Goal: Find specific page/section: Find specific page/section

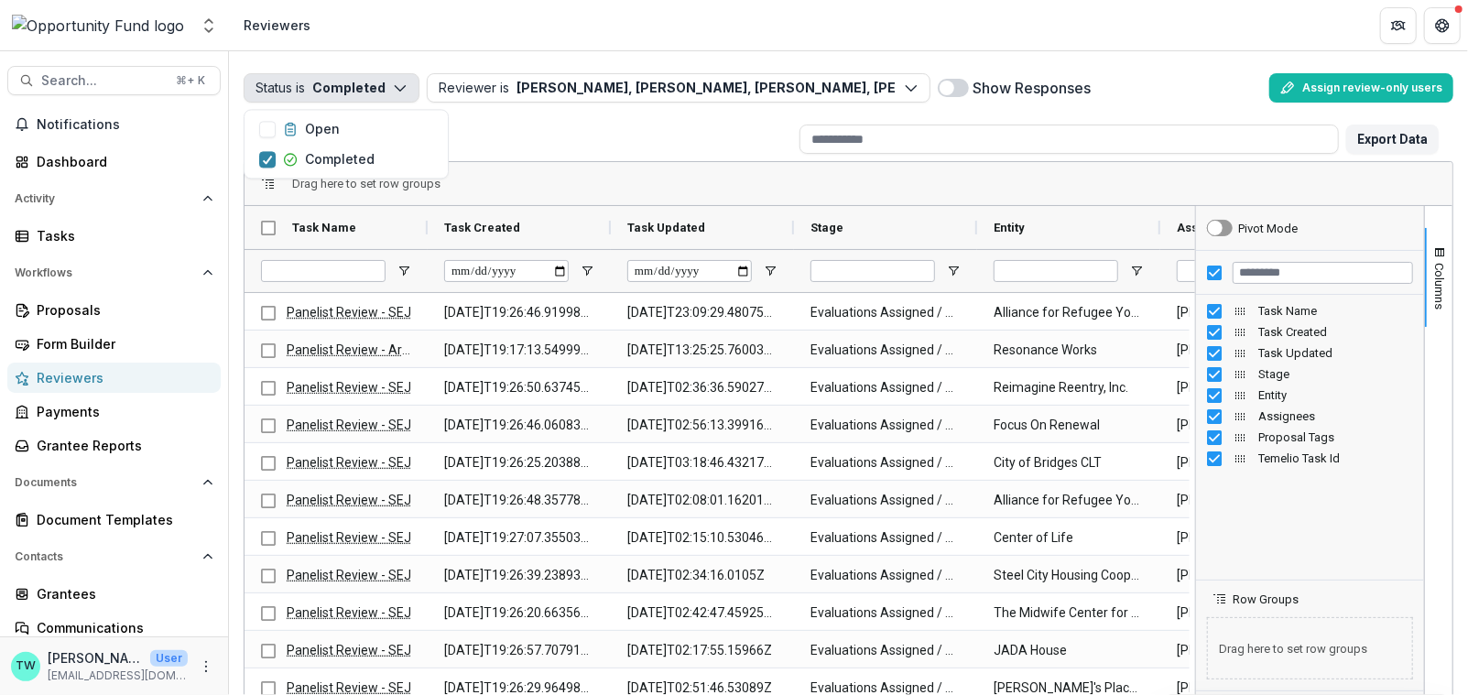
scroll to position [0, 314]
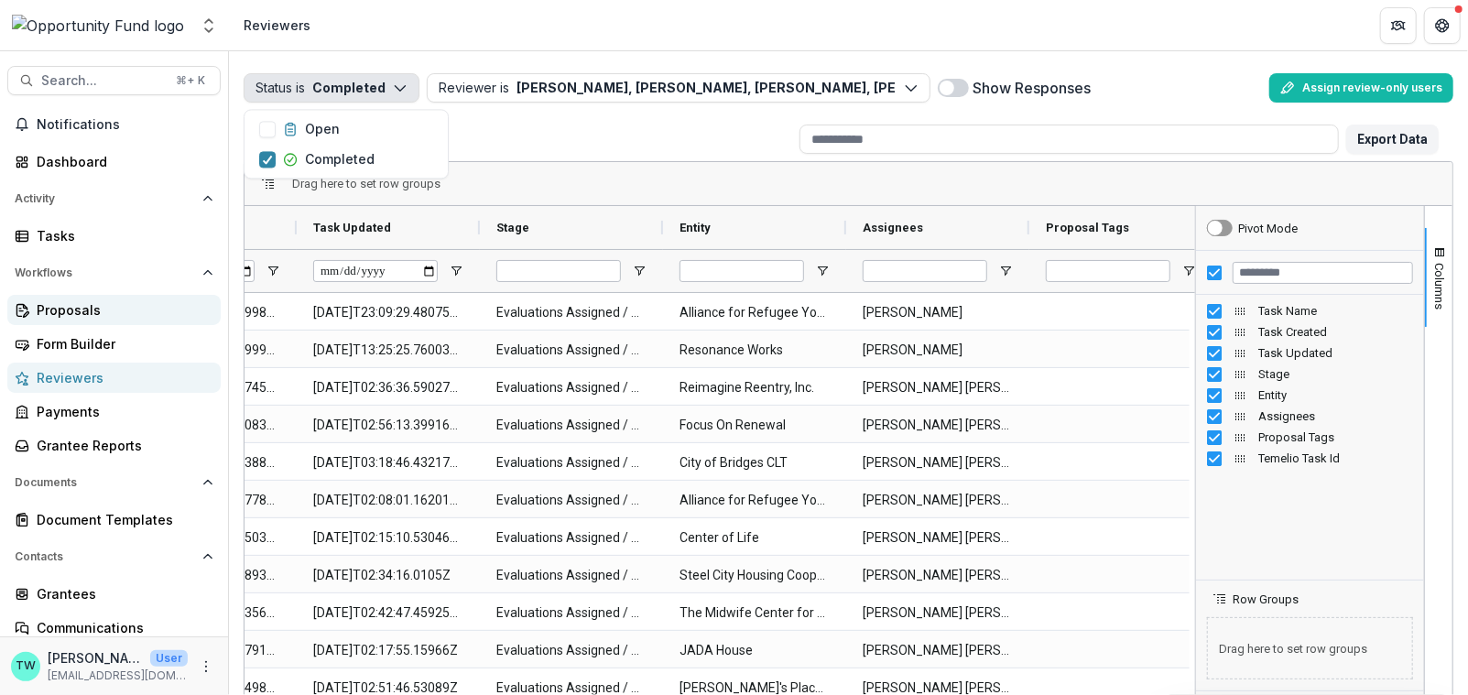
click at [72, 311] on div "Proposals" at bounding box center [121, 309] width 169 height 19
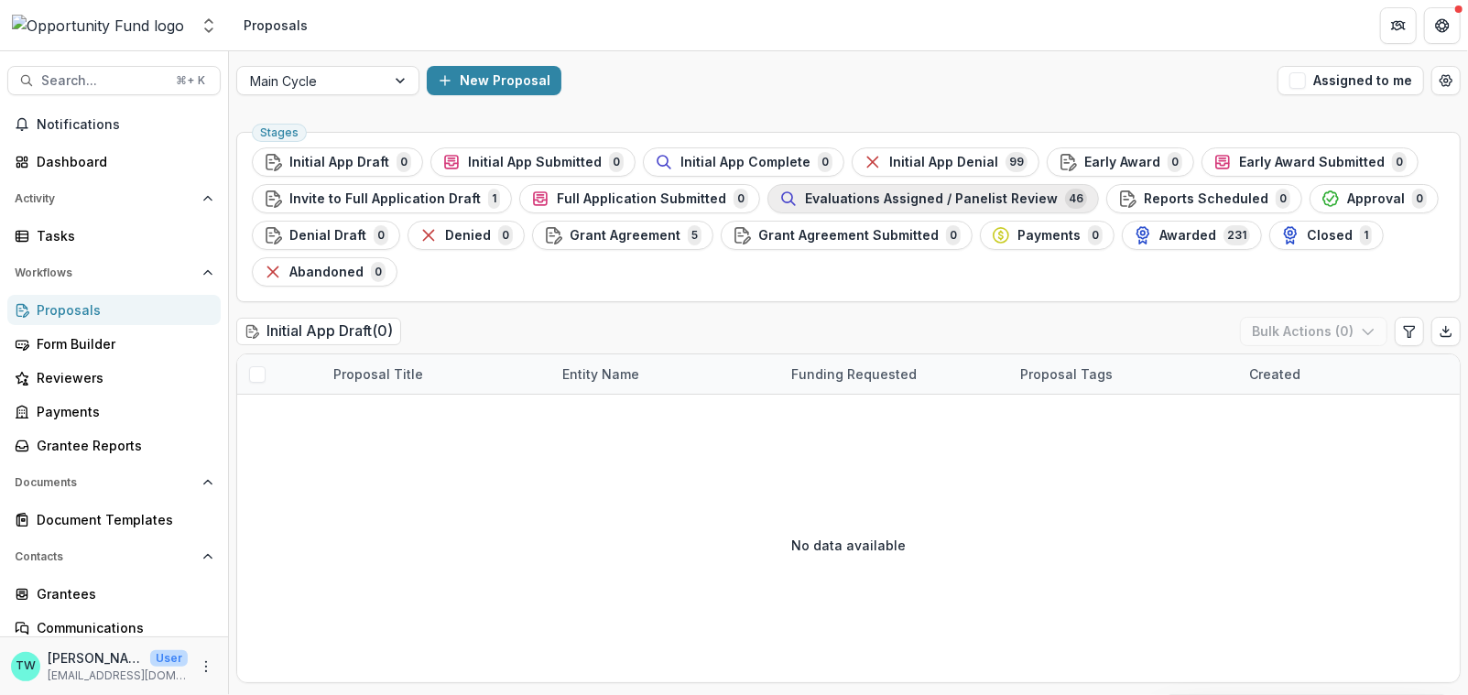
click at [881, 202] on span "Evaluations Assigned / Panelist Review" at bounding box center [931, 199] width 253 height 16
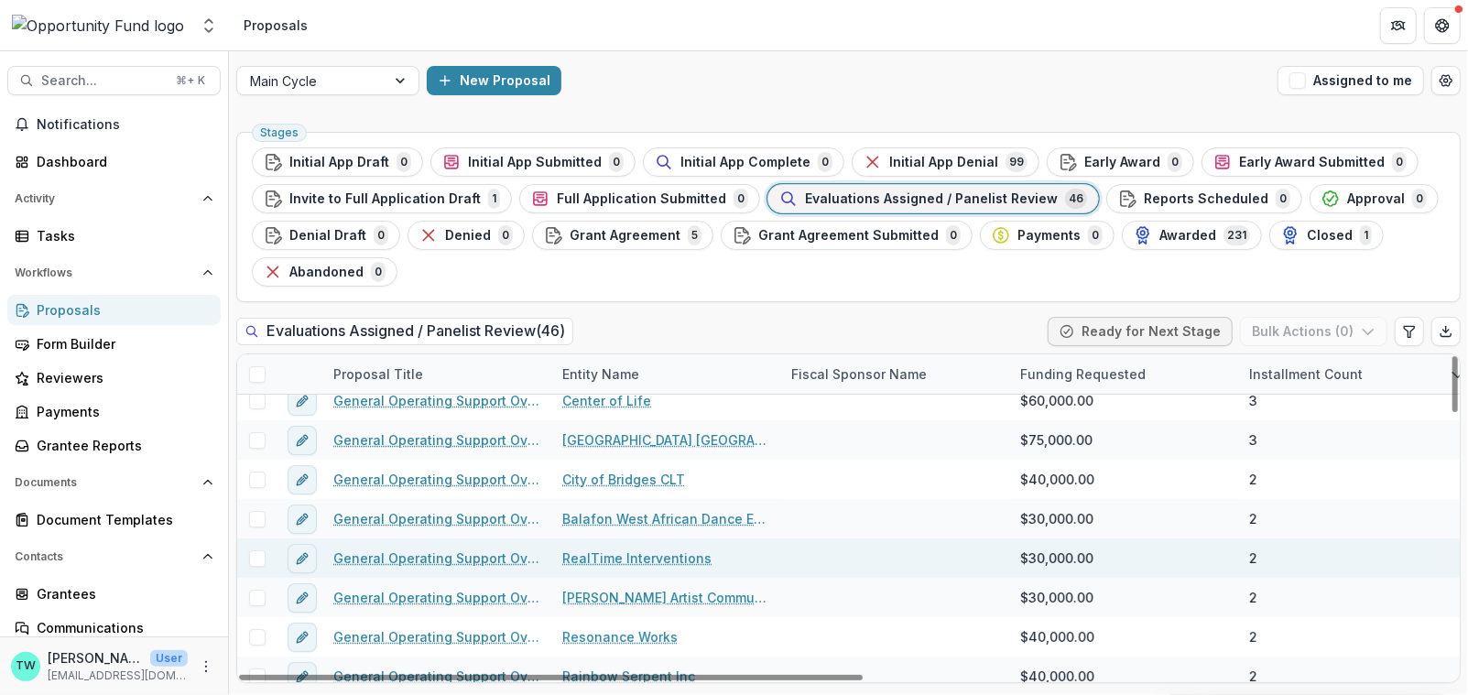
scroll to position [21, 0]
